Goal: Task Accomplishment & Management: Manage account settings

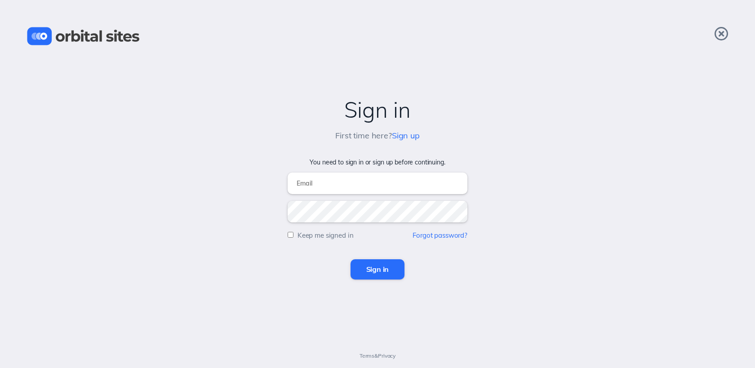
type input "t"
type input "sky@heightschurch.com"
click at [351, 259] on input "Sign in" at bounding box center [378, 269] width 54 height 20
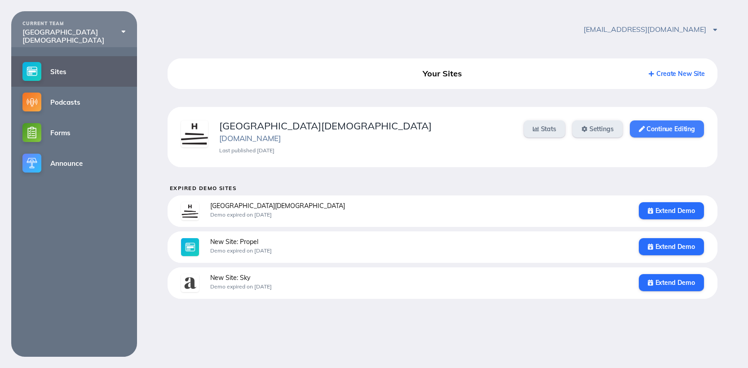
drag, startPoint x: 645, startPoint y: 129, endPoint x: 638, endPoint y: 128, distance: 6.4
click at [645, 129] on link "Continue Editing" at bounding box center [667, 128] width 74 height 17
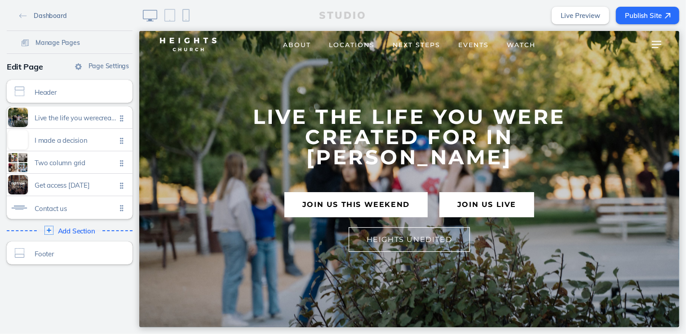
click at [59, 17] on span "Dashboard" at bounding box center [50, 16] width 33 height 8
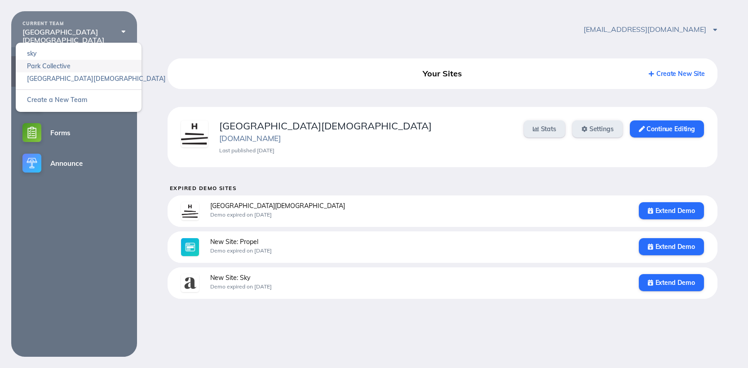
click at [73, 65] on link "Park Collective" at bounding box center [79, 66] width 126 height 13
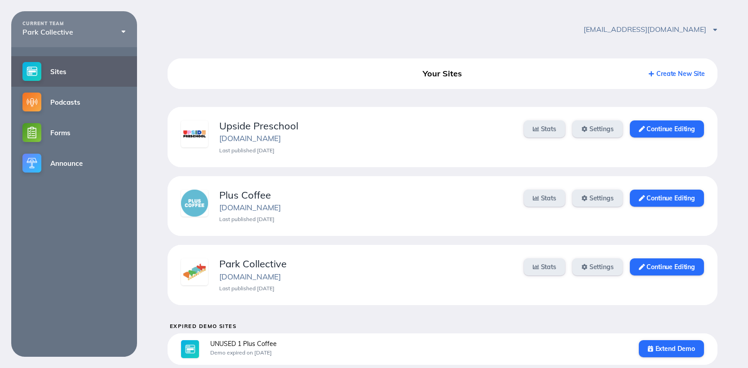
drag, startPoint x: 666, startPoint y: 135, endPoint x: 386, endPoint y: 4, distance: 308.5
click at [650, 133] on link "Continue Editing" at bounding box center [667, 128] width 74 height 17
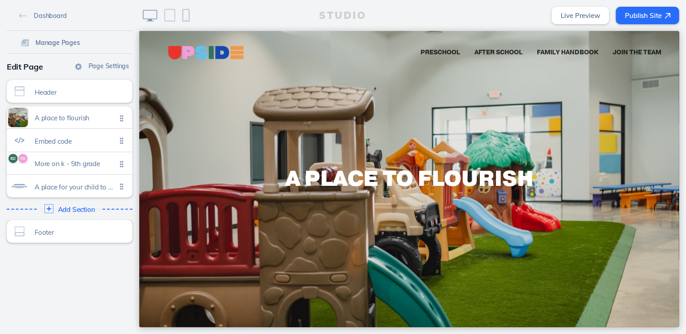
click at [56, 40] on span "Manage Pages" at bounding box center [58, 43] width 45 height 8
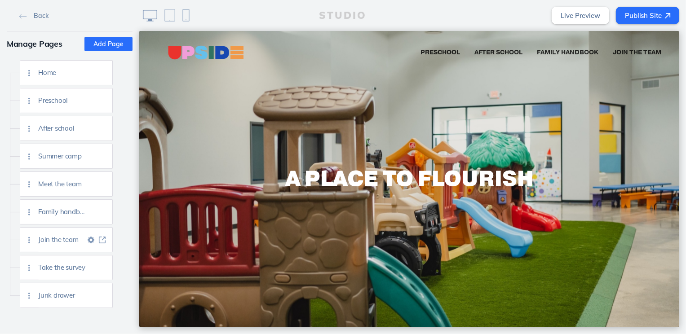
click at [105, 240] on img at bounding box center [102, 240] width 7 height 7
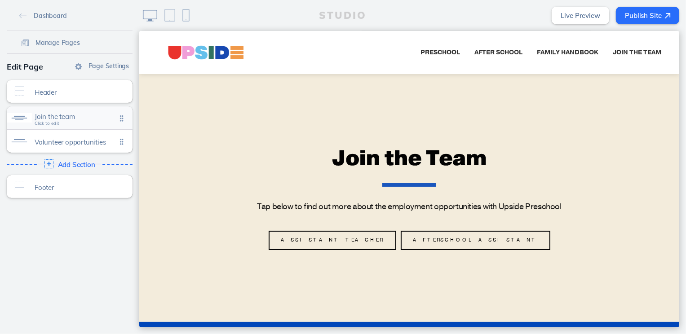
click at [87, 123] on div "Join the team Click to edit" at bounding box center [70, 118] width 126 height 23
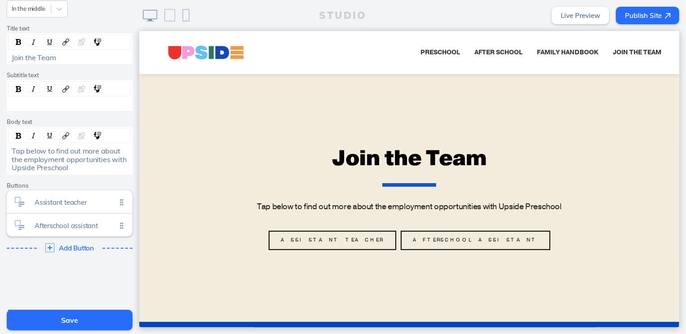
scroll to position [173, 0]
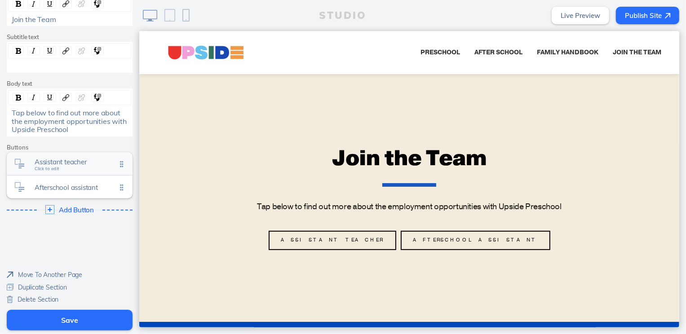
click at [67, 160] on span "Assistant teacher" at bounding box center [76, 162] width 82 height 8
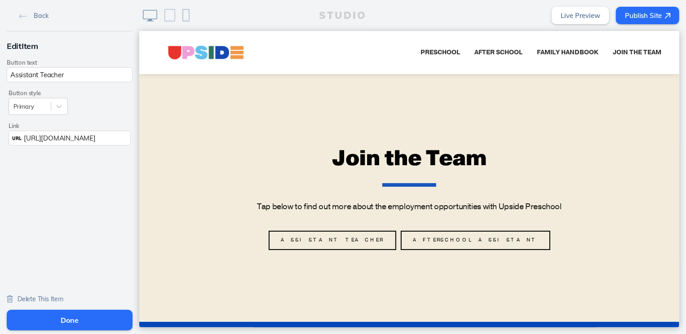
click at [57, 299] on span "Delete This Item" at bounding box center [41, 299] width 46 height 8
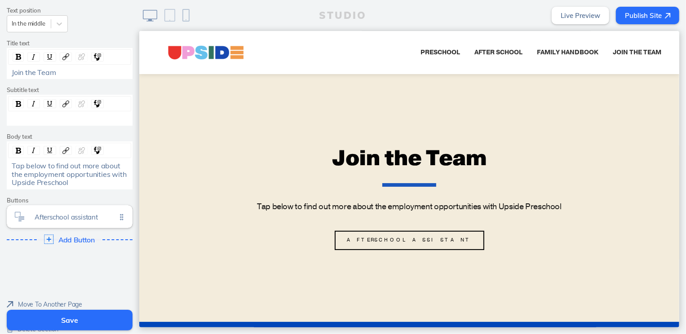
scroll to position [149, 0]
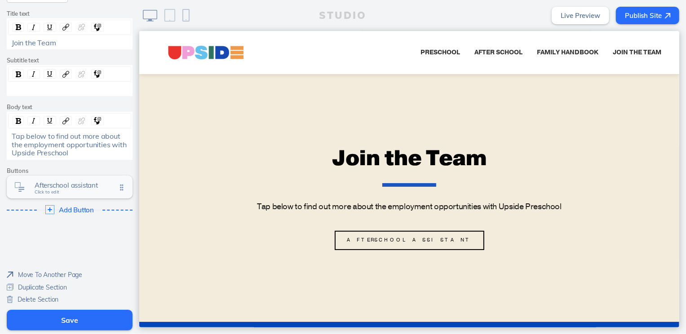
click at [63, 189] on span "Afterschool assistant Click to edit" at bounding box center [76, 188] width 82 height 8
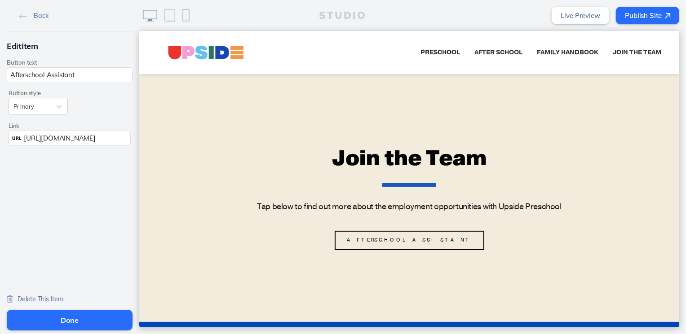
click at [43, 295] on link "Delete This Item" at bounding box center [35, 299] width 57 height 8
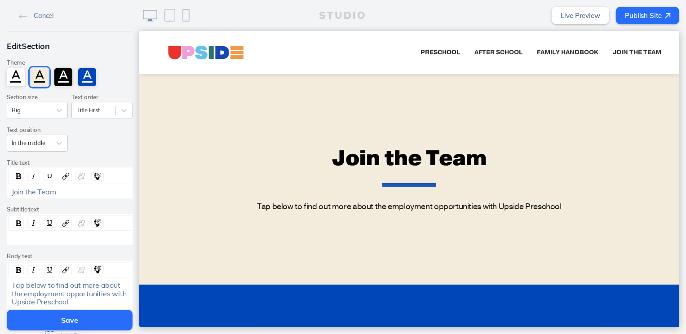
click at [69, 323] on button "Save" at bounding box center [70, 320] width 126 height 21
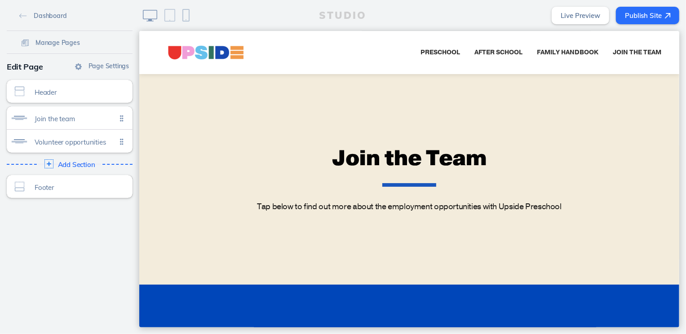
click at [629, 17] on button "Publish Site" at bounding box center [647, 16] width 63 height 18
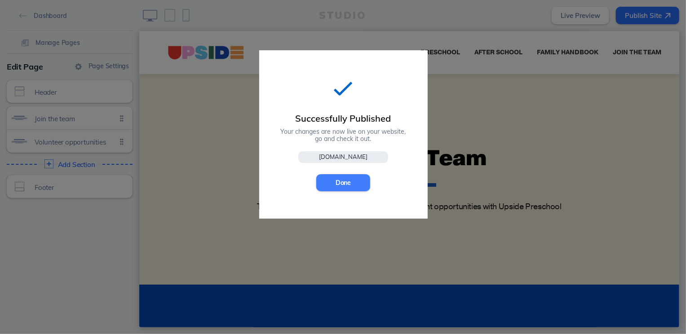
click at [324, 187] on button "Done" at bounding box center [343, 182] width 54 height 17
